Goal: Find specific page/section

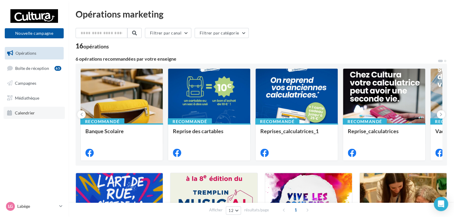
click at [30, 115] on span "Calendrier" at bounding box center [25, 112] width 20 height 5
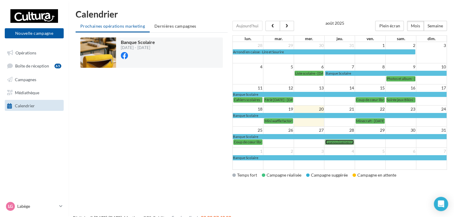
click at [333, 142] on span "Epanouissement personnel - [DATE] 16:20" at bounding box center [359, 142] width 66 height 4
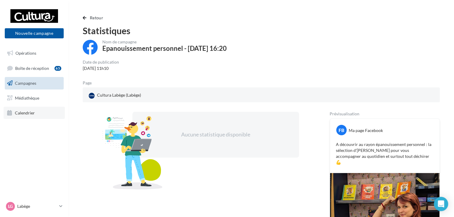
click at [29, 111] on span "Calendrier" at bounding box center [25, 112] width 20 height 5
